Goal: Navigation & Orientation: Find specific page/section

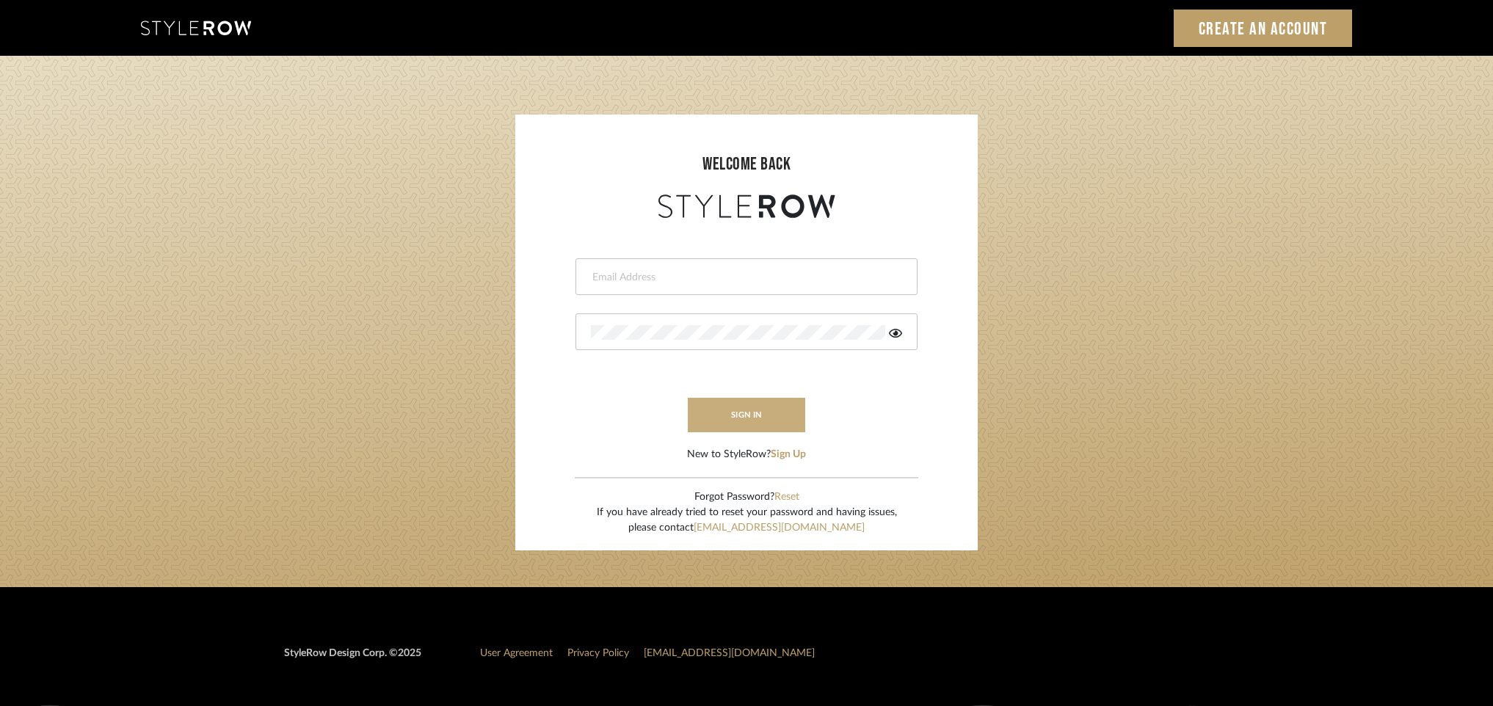
type input "[PERSON_NAME][EMAIL_ADDRESS][DOMAIN_NAME]"
click at [739, 419] on button "sign in" at bounding box center [746, 415] width 117 height 35
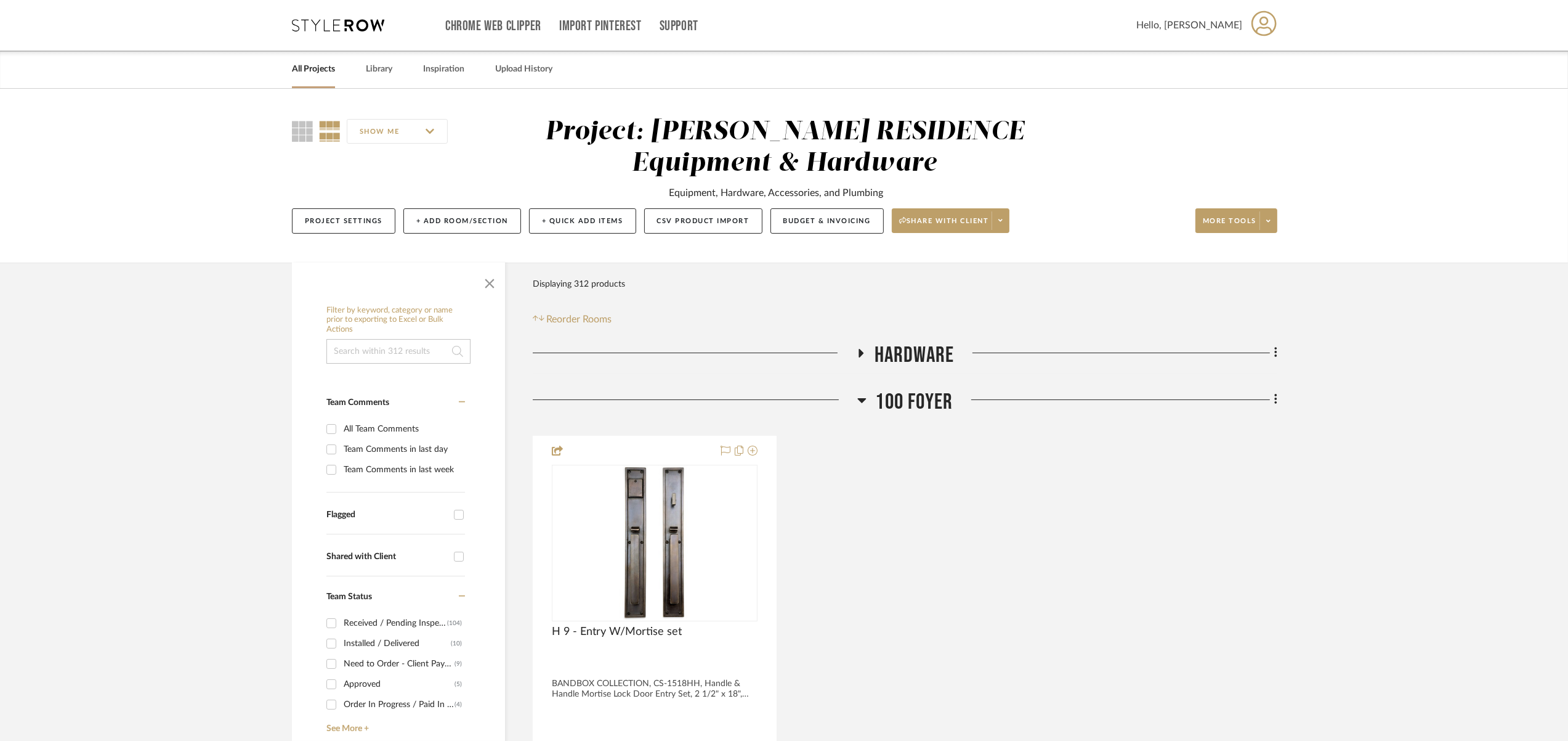
click at [331, 73] on link "All Projects" at bounding box center [313, 70] width 43 height 17
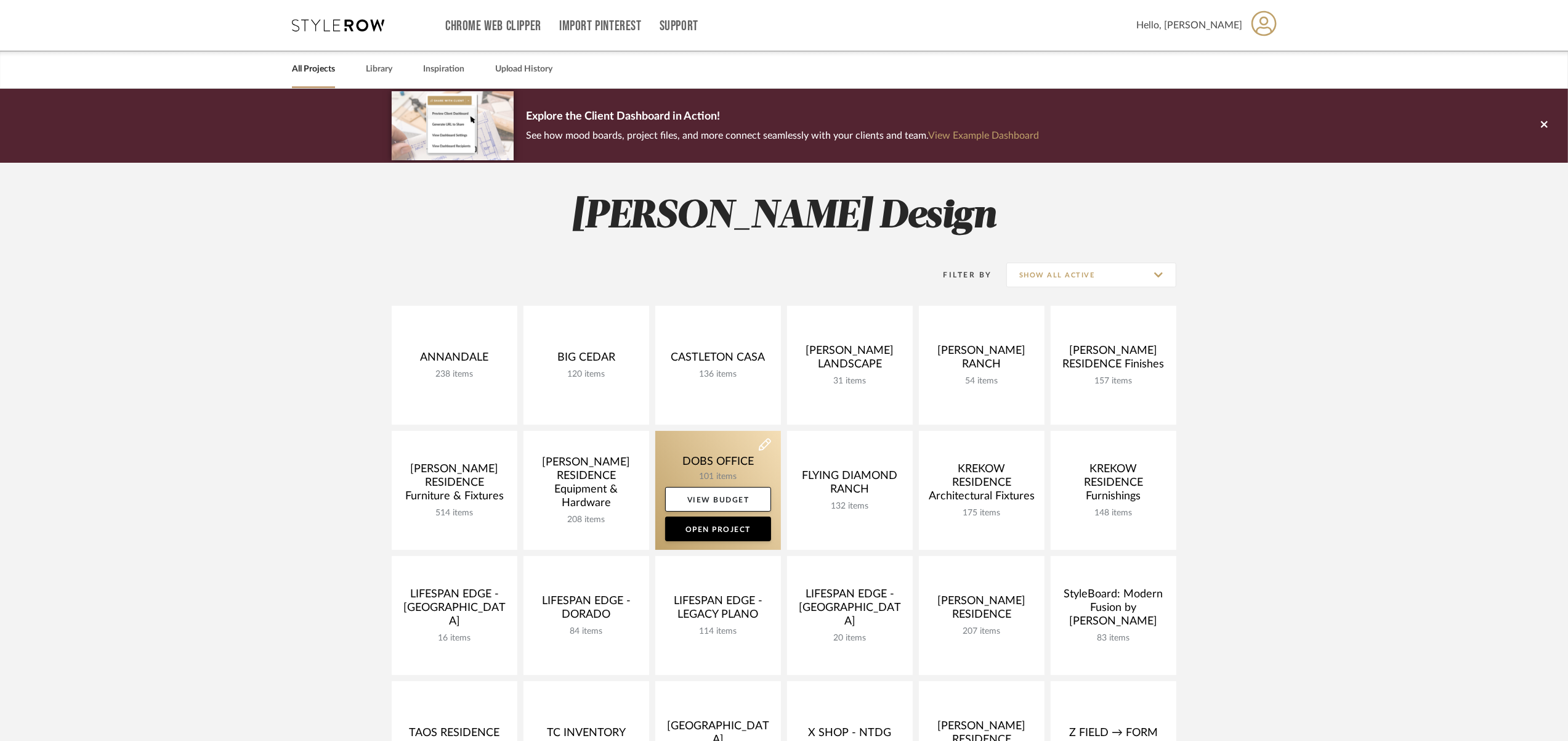
click at [703, 463] on link at bounding box center [718, 490] width 126 height 119
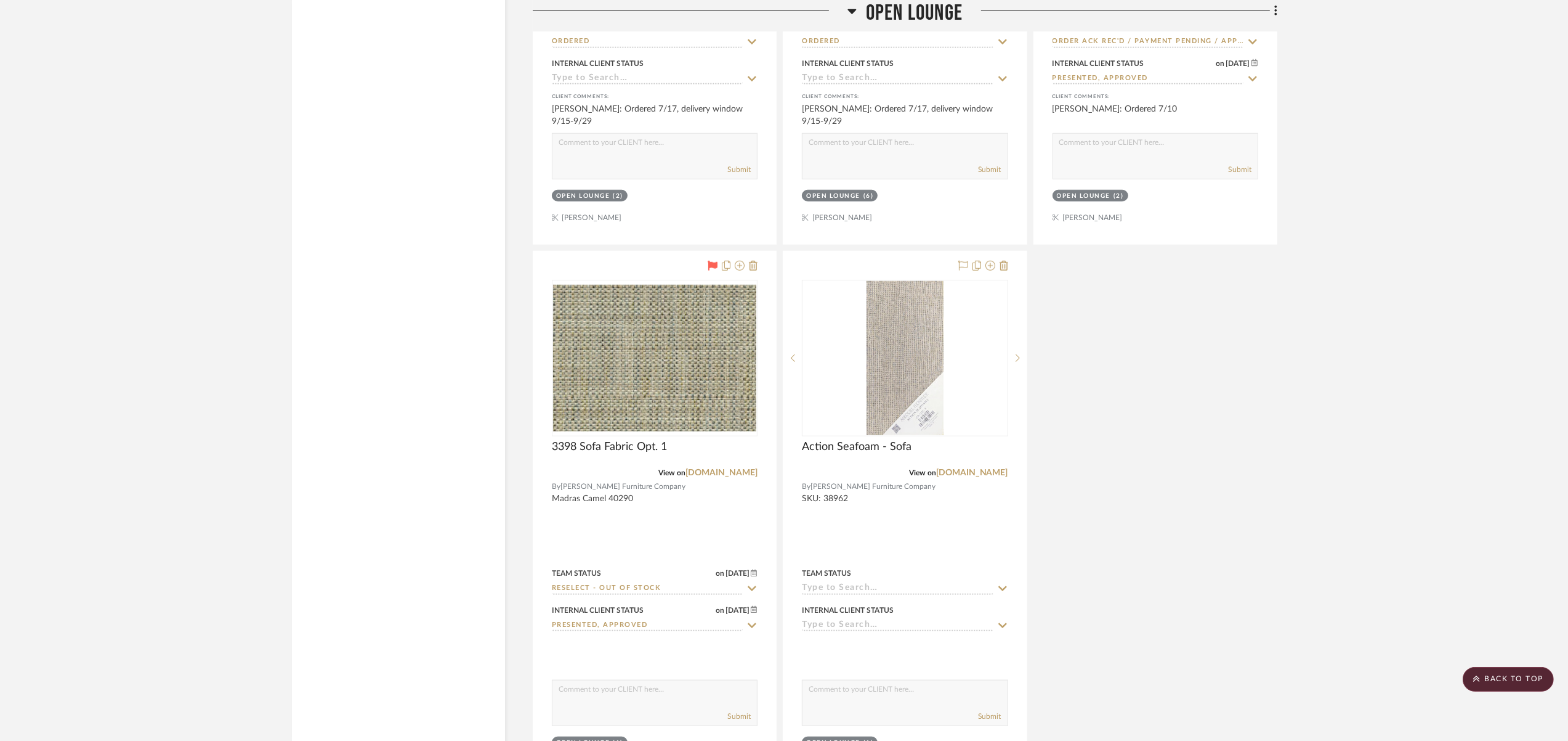
scroll to position [8036, 0]
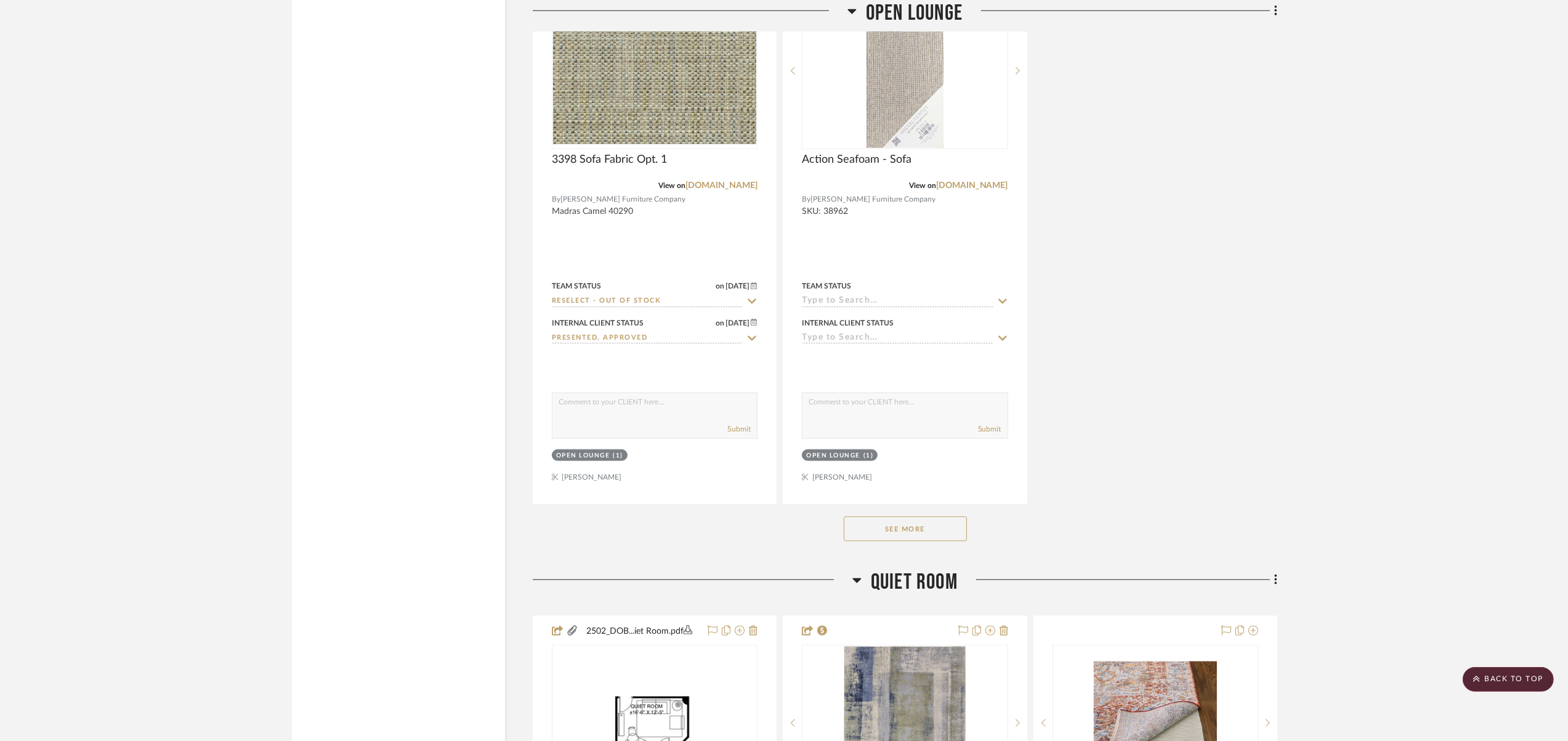
click at [905, 516] on button "See More" at bounding box center [905, 528] width 123 height 24
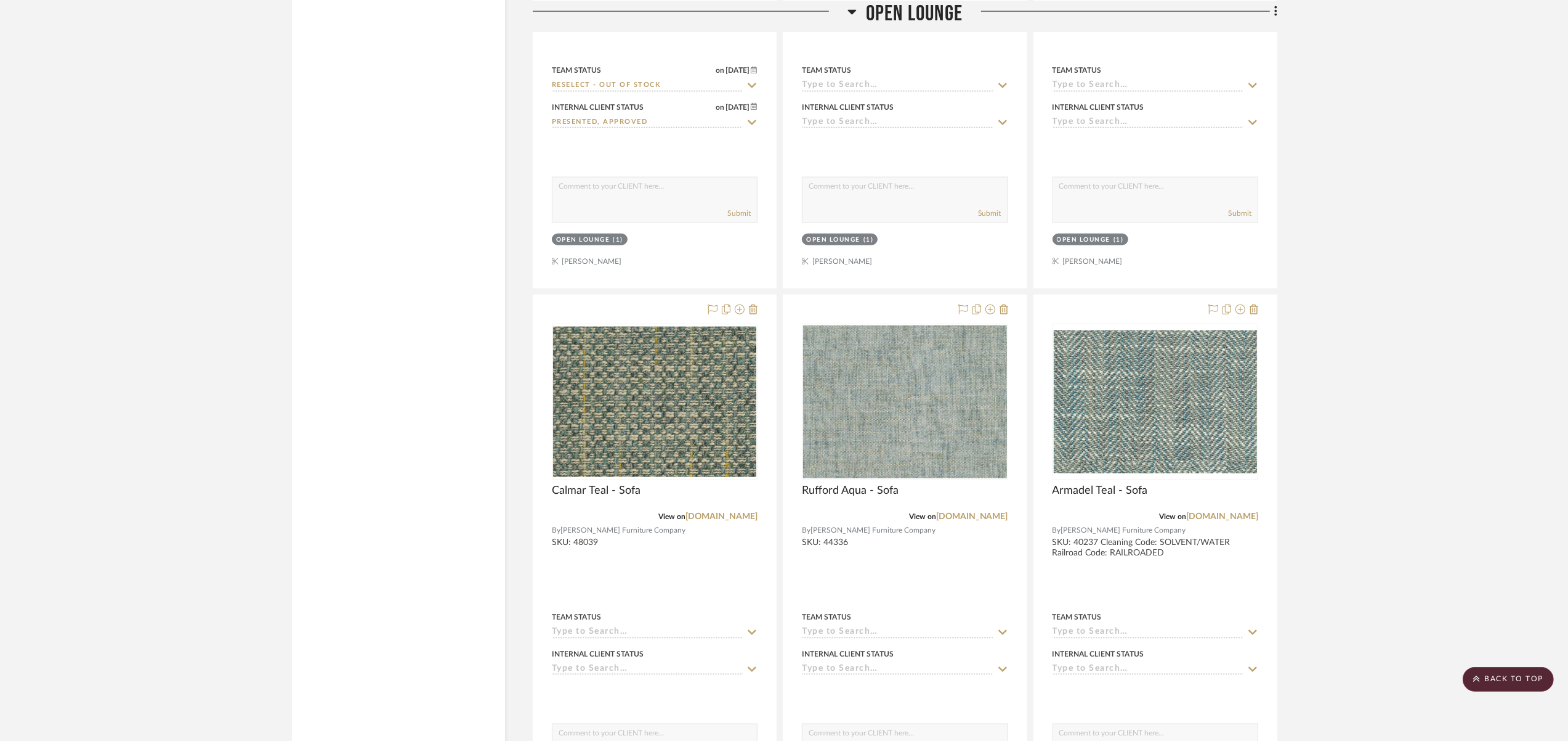
scroll to position [8453, 0]
